Goal: Check status: Check status

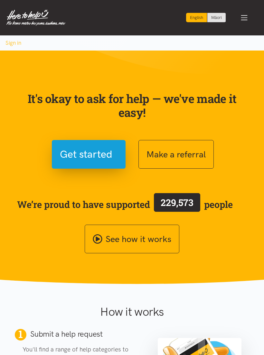
click at [244, 17] on span "Toggle navigation" at bounding box center [244, 18] width 8 height 8
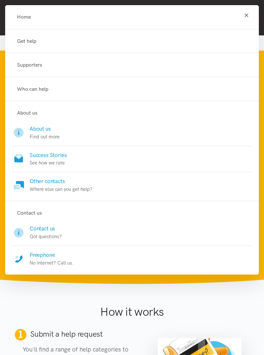
click at [218, 289] on div "How it works" at bounding box center [131, 306] width 193 height 34
click at [218, 281] on section "It's okay to ask for help — we've made it easy! Get started Make a referral We’…" at bounding box center [132, 166] width 264 height 233
click at [26, 289] on div "How it works" at bounding box center [131, 306] width 231 height 34
click at [245, 15] on icon "Toggle navigation" at bounding box center [246, 15] width 6 height 6
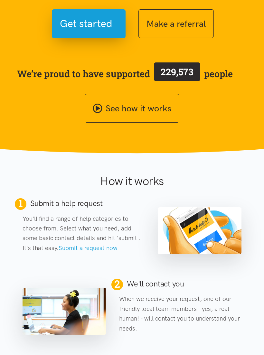
scroll to position [131, 0]
click at [164, 105] on link "See how it works" at bounding box center [132, 108] width 95 height 29
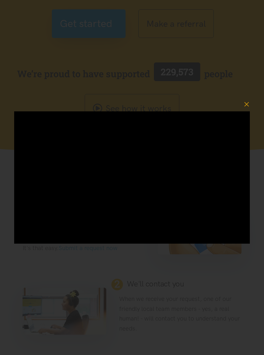
click at [244, 111] on button "button" at bounding box center [246, 104] width 14 height 14
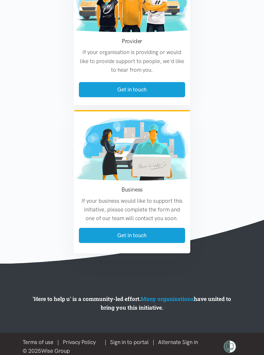
scroll to position [941, 0]
click at [165, 236] on link "Get in touch" at bounding box center [132, 235] width 106 height 15
click at [157, 228] on link "Loading..." at bounding box center [132, 235] width 106 height 15
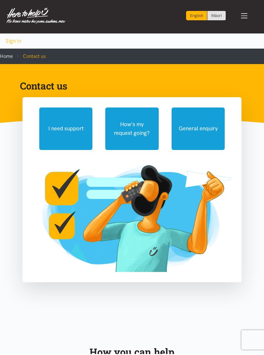
scroll to position [3, 0]
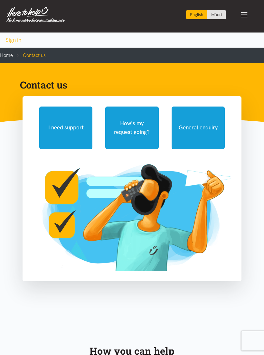
click at [142, 129] on button "How's my request going?" at bounding box center [131, 127] width 53 height 42
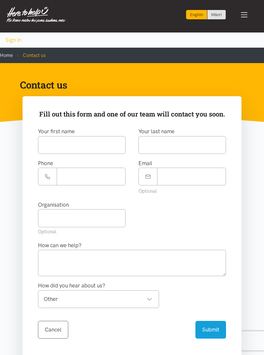
click at [20, 162] on div "I need support How's my request going? General enquiry Fill out this form and o…" at bounding box center [131, 285] width 231 height 379
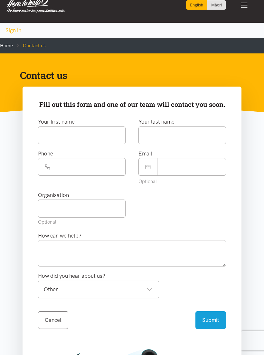
scroll to position [0, 0]
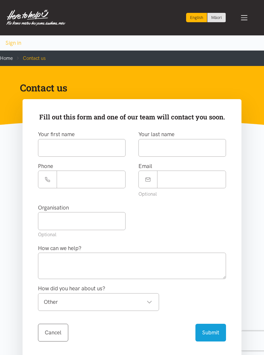
click at [10, 37] on button "Sign in" at bounding box center [13, 42] width 27 height 15
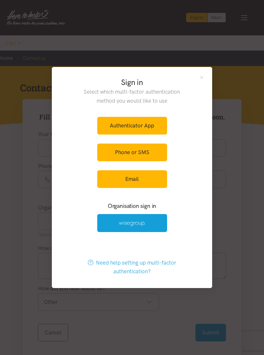
click at [16, 129] on div "Sign in Select which multi-factor authentication method you would like to use A…" at bounding box center [132, 177] width 264 height 355
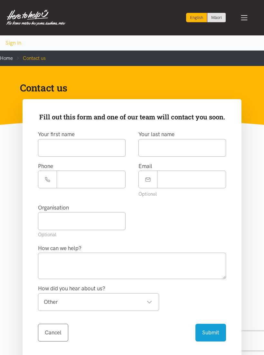
click at [8, 36] on button "Sign in" at bounding box center [13, 42] width 27 height 15
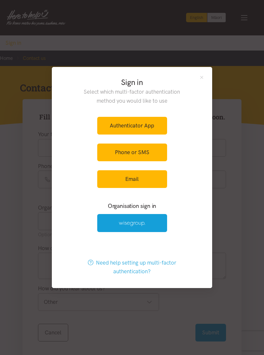
click at [158, 216] on link at bounding box center [132, 223] width 70 height 18
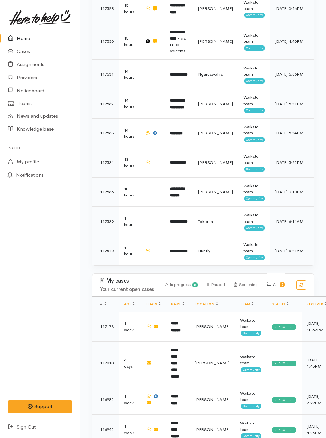
scroll to position [347, 0]
click at [20, 49] on link "Cases" at bounding box center [40, 51] width 80 height 13
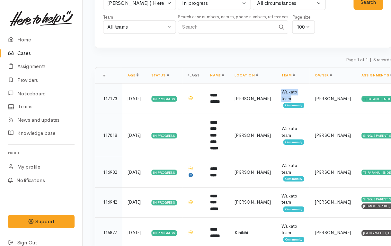
scroll to position [45, 0]
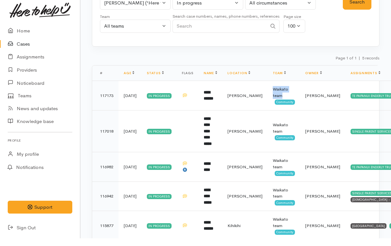
click at [263, 44] on div "Owner All My cases Aandrea Murray ('Here to help u') Akash Prakash ('Here to he…" at bounding box center [236, 22] width 288 height 64
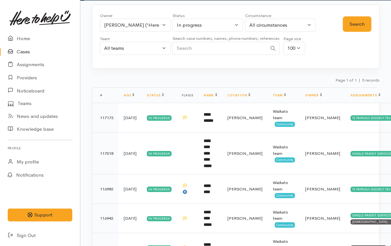
scroll to position [0, 0]
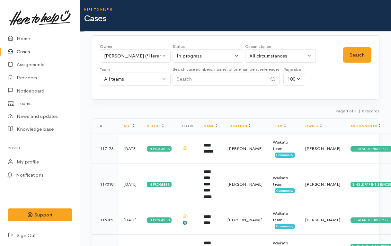
click at [15, 38] on icon at bounding box center [12, 39] width 9 height 8
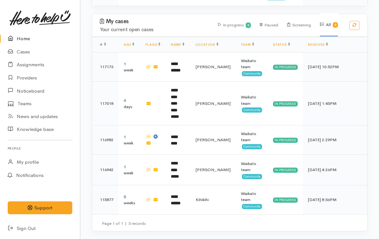
scroll to position [512, 0]
click at [16, 53] on icon at bounding box center [12, 52] width 9 height 8
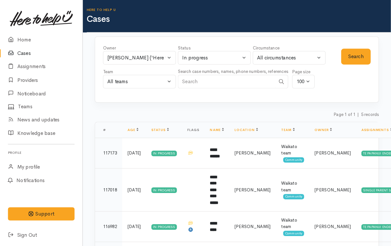
scroll to position [1, 0]
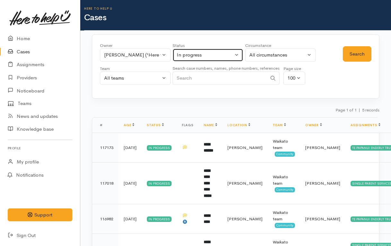
click at [235, 54] on button "In progress" at bounding box center [208, 55] width 71 height 13
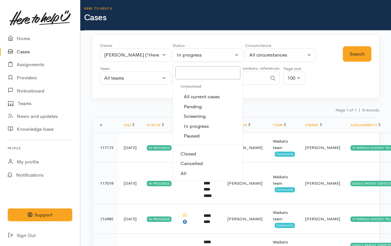
click at [220, 93] on span "All current cases" at bounding box center [202, 96] width 36 height 7
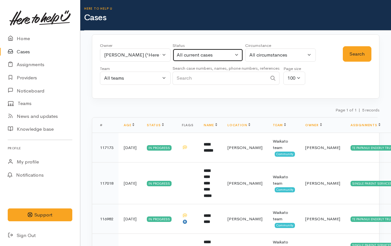
click at [236, 56] on button "All current cases" at bounding box center [208, 55] width 71 height 13
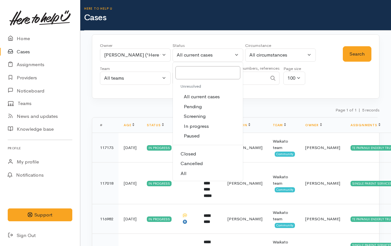
click at [188, 170] on link "All" at bounding box center [208, 174] width 70 height 10
select select "All"
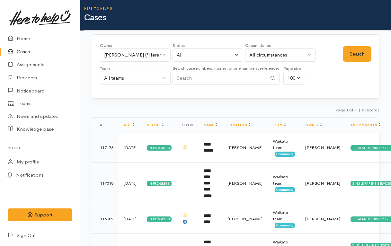
click at [365, 53] on button "Search" at bounding box center [357, 54] width 29 height 16
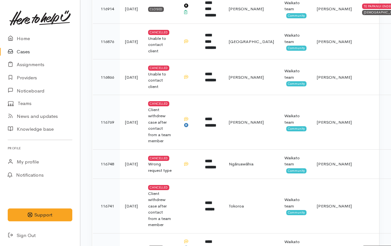
scroll to position [1677, 0]
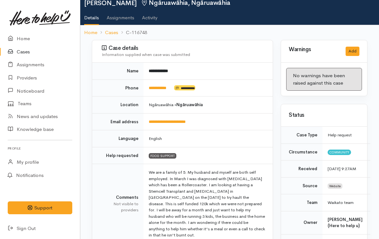
scroll to position [24, 0]
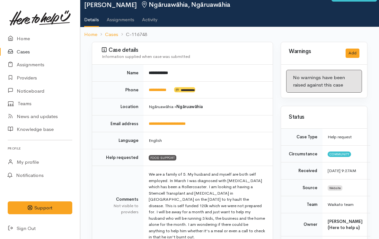
click at [17, 34] on link "Home" at bounding box center [40, 38] width 80 height 13
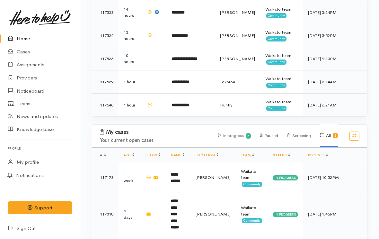
scroll to position [406, 0]
